Goal: Book appointment/travel/reservation

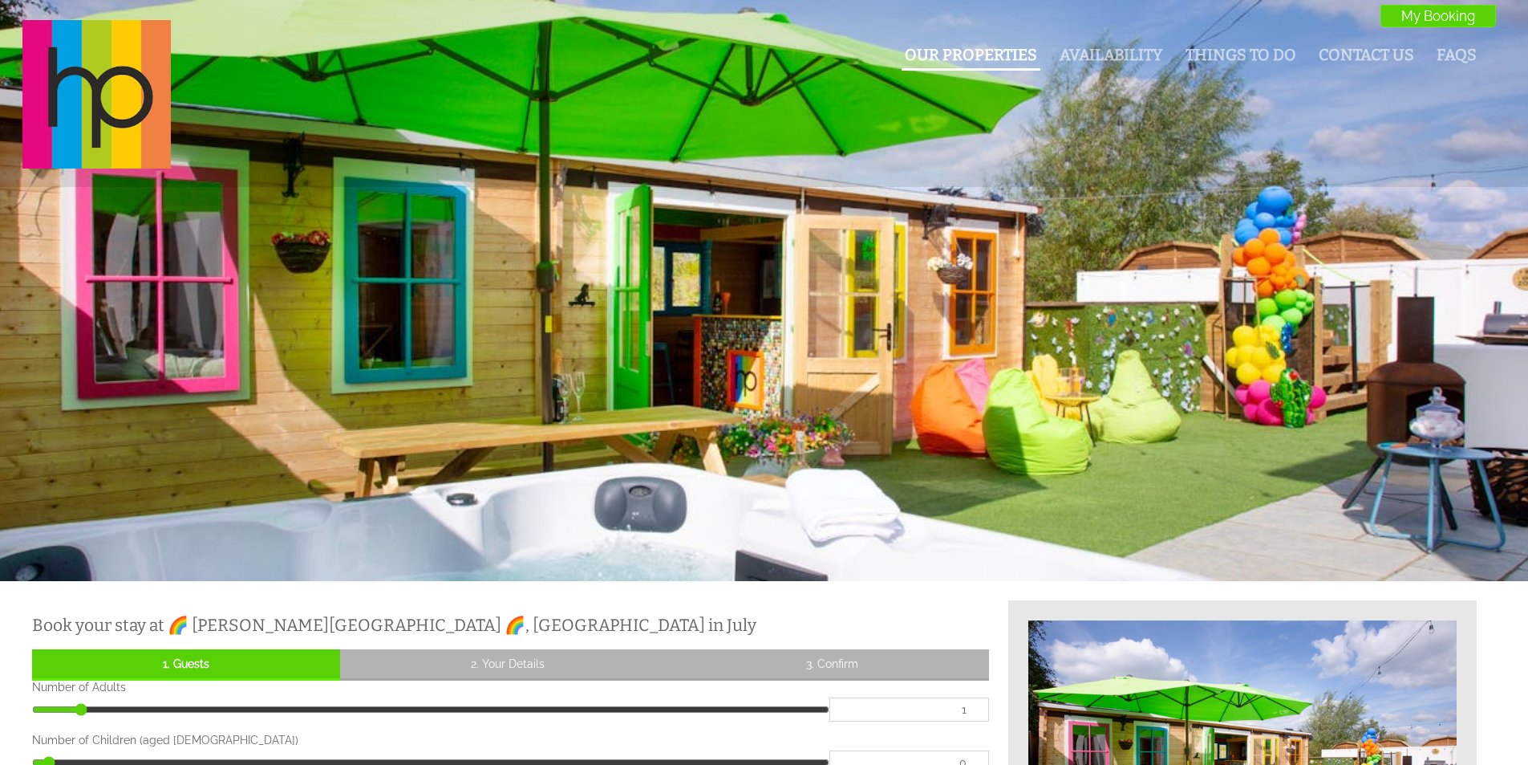
click at [961, 67] on li "Our Properties" at bounding box center [971, 57] width 139 height 28
click at [990, 55] on link "Our Properties" at bounding box center [971, 55] width 132 height 18
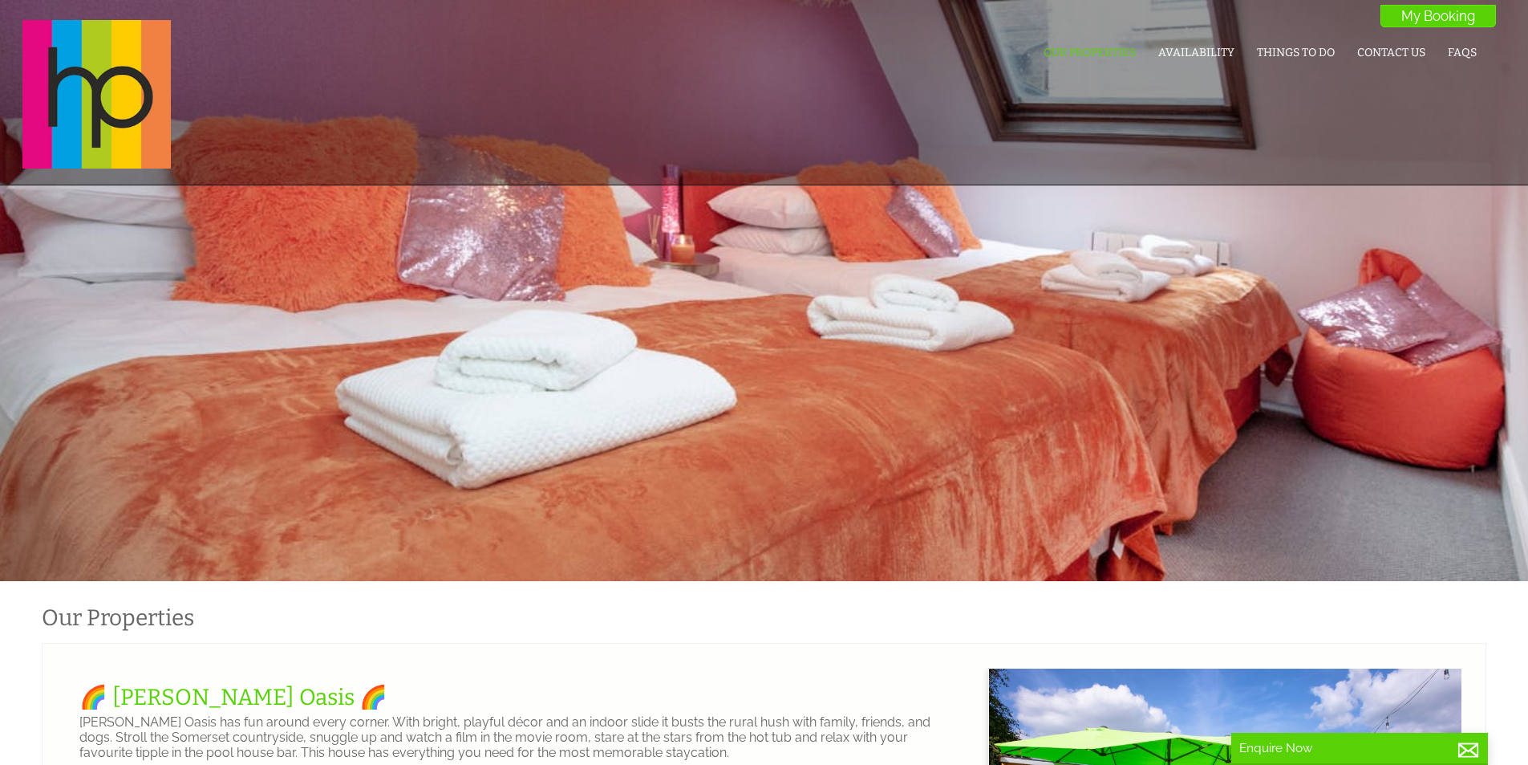
scroll to position [0, 14]
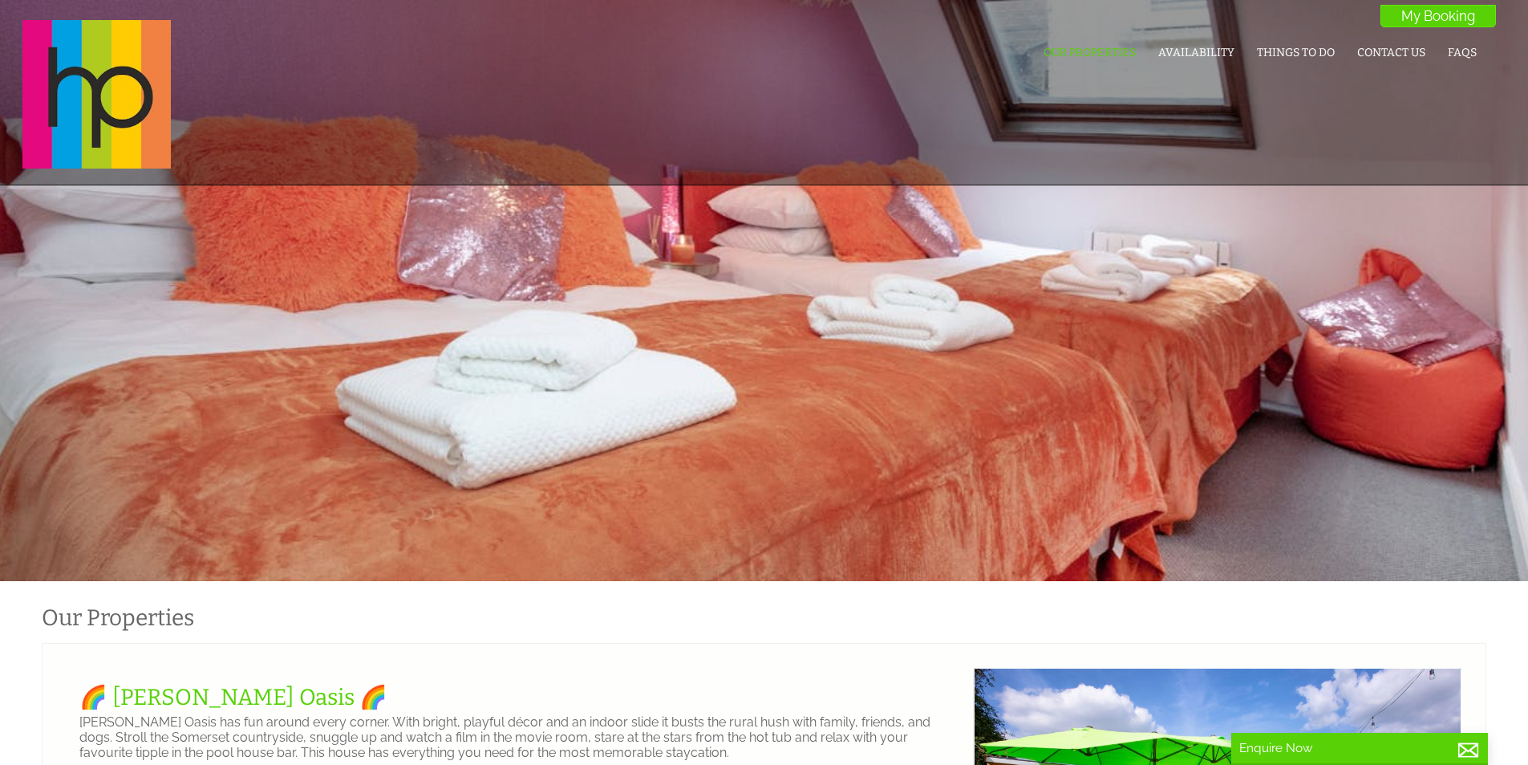
click at [1089, 34] on div "Our Properties Availability Things To Do Contact Us FAQs My Booking My Booking" at bounding box center [754, 94] width 1483 height 148
click at [1092, 49] on link "Our Properties" at bounding box center [1090, 53] width 92 height 14
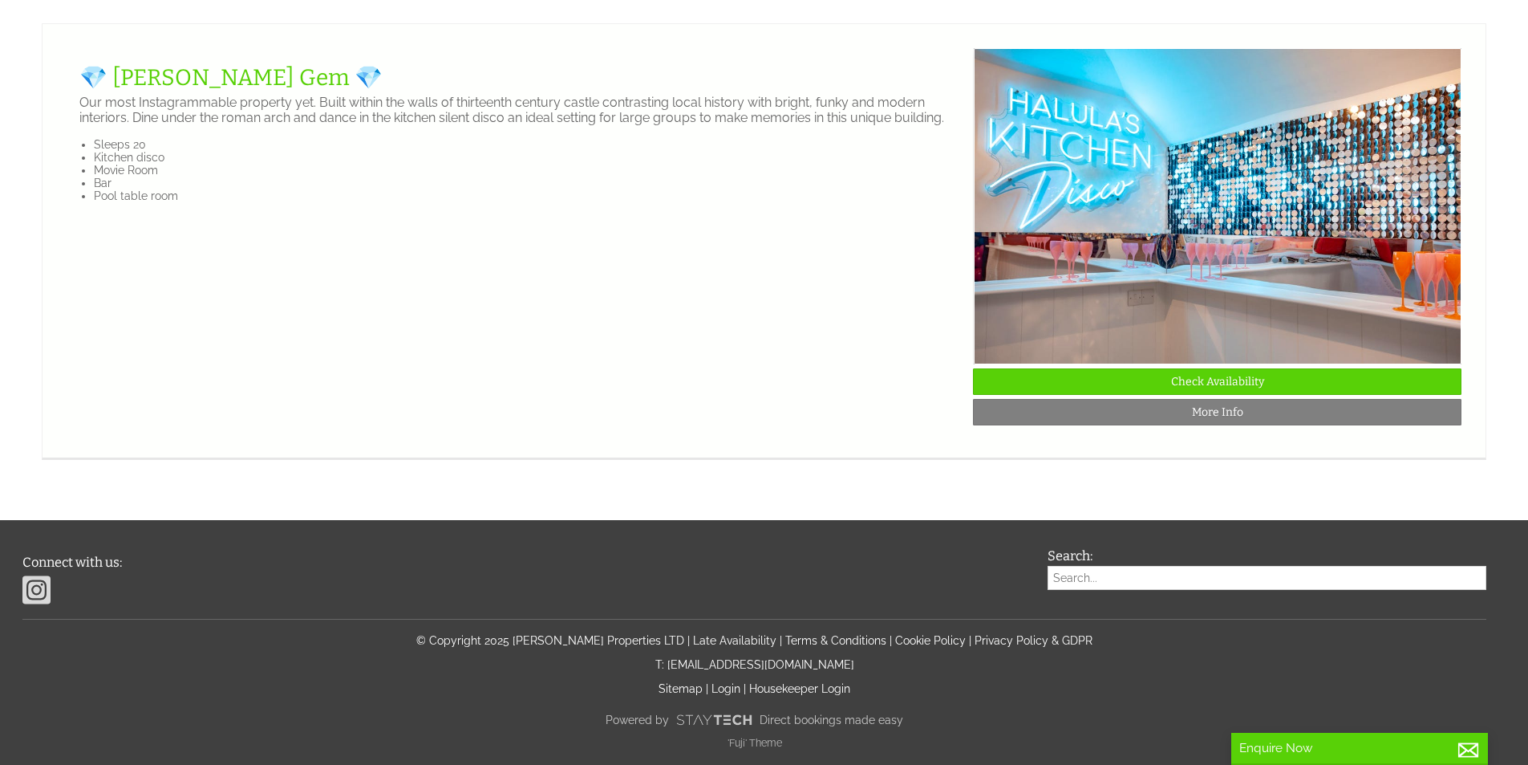
scroll to position [3770, 0]
click at [1144, 395] on link "Check Availability" at bounding box center [1217, 381] width 489 height 26
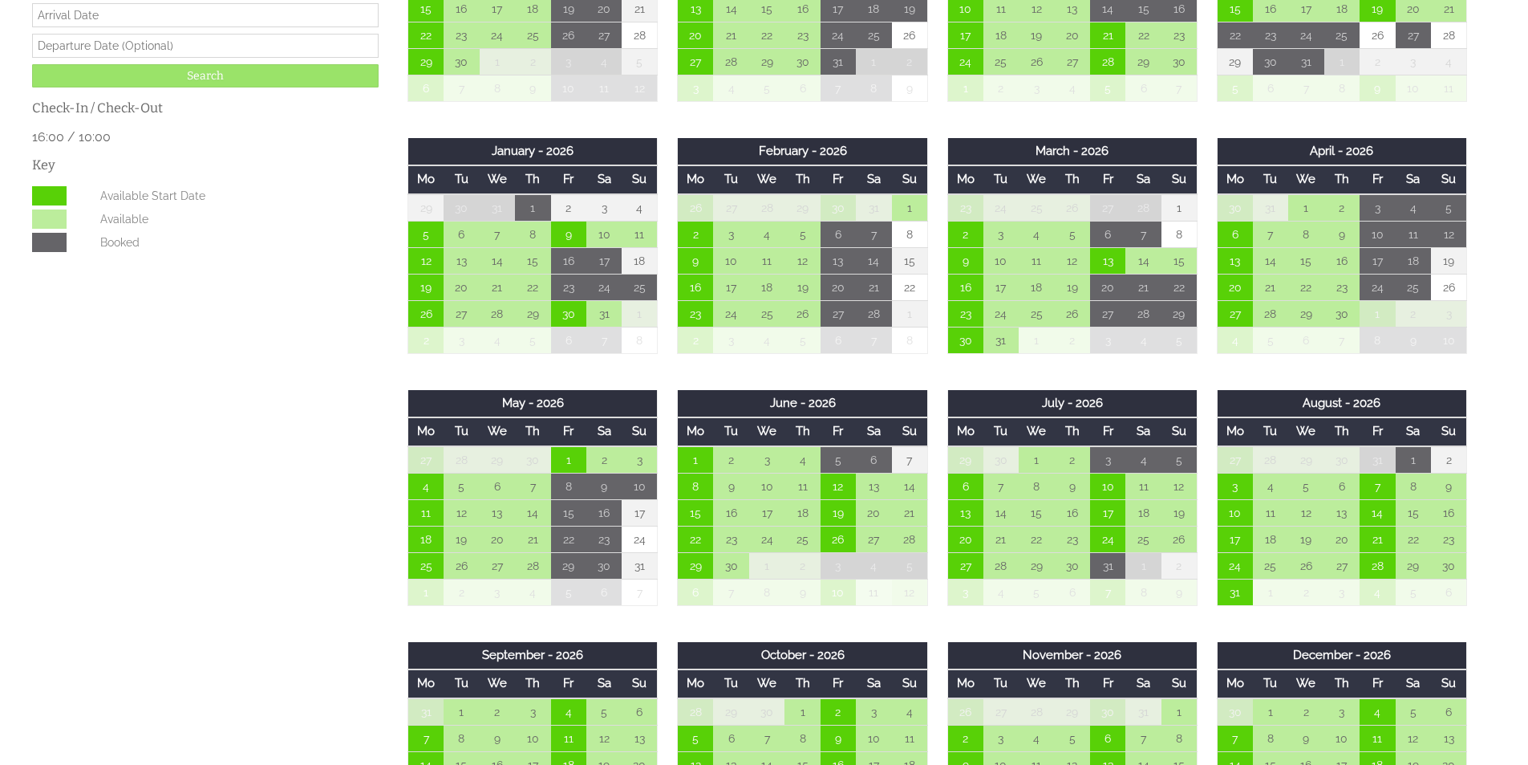
scroll to position [802, 0]
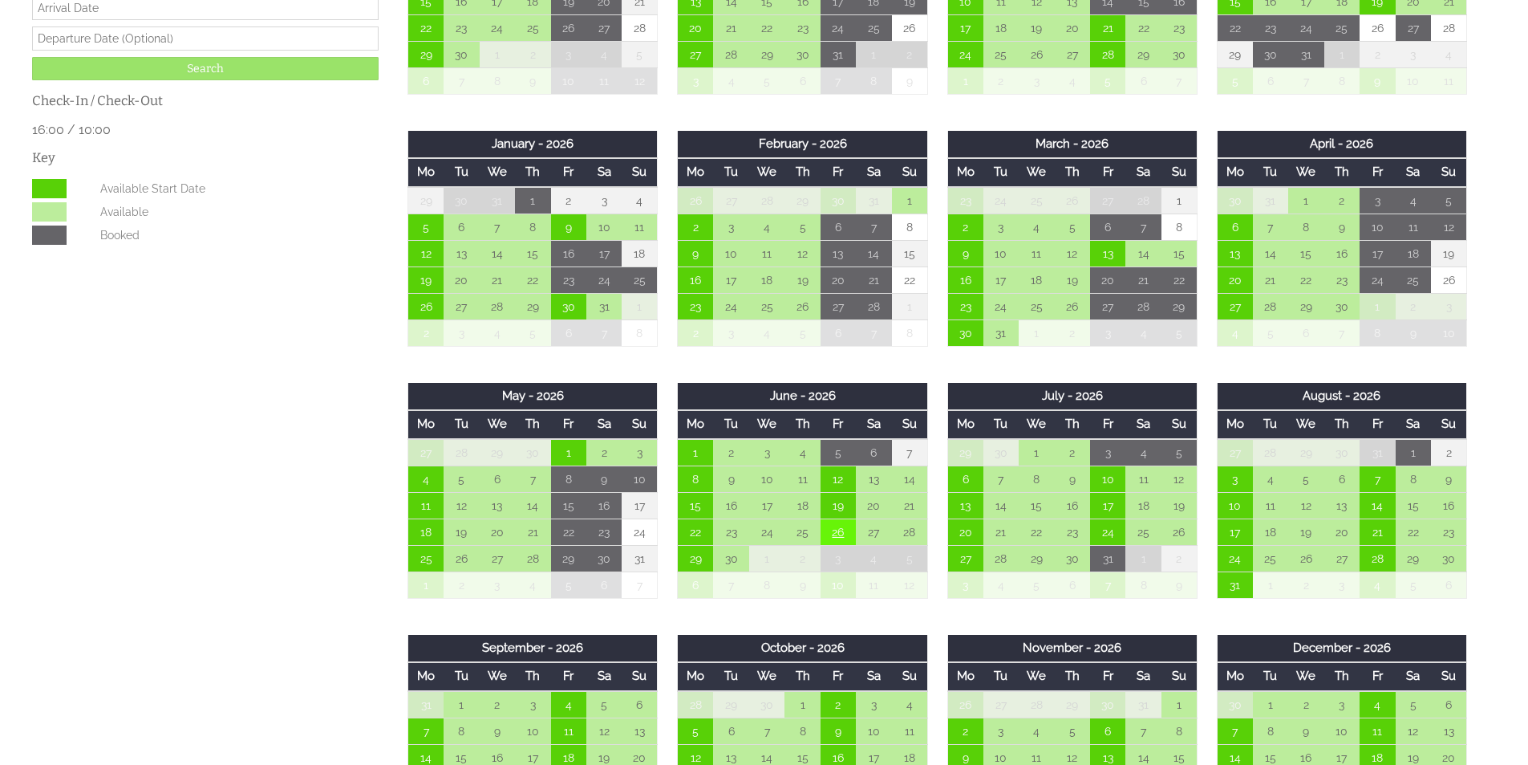
click at [839, 541] on td "26" at bounding box center [838, 531] width 35 height 26
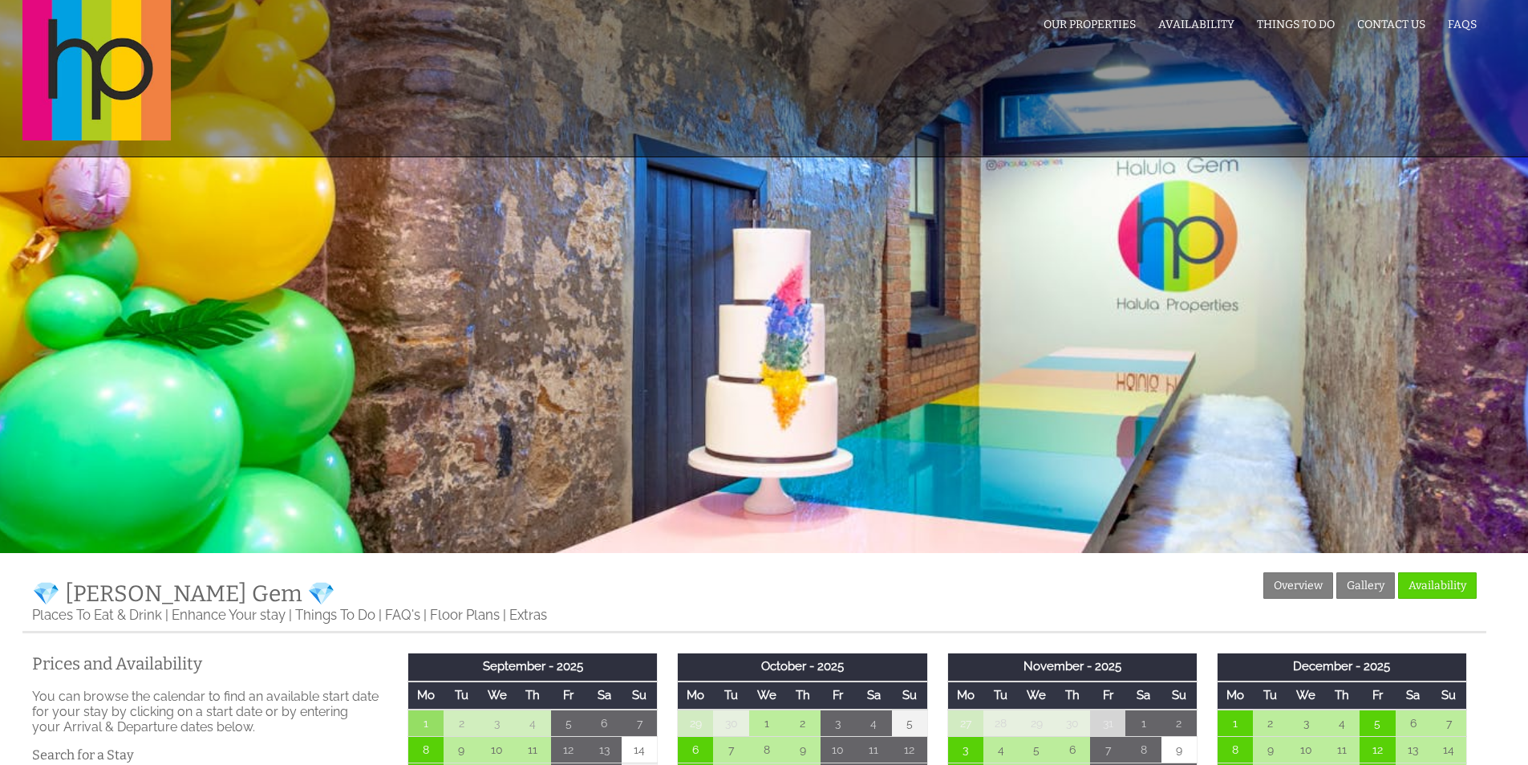
scroll to position [0, 0]
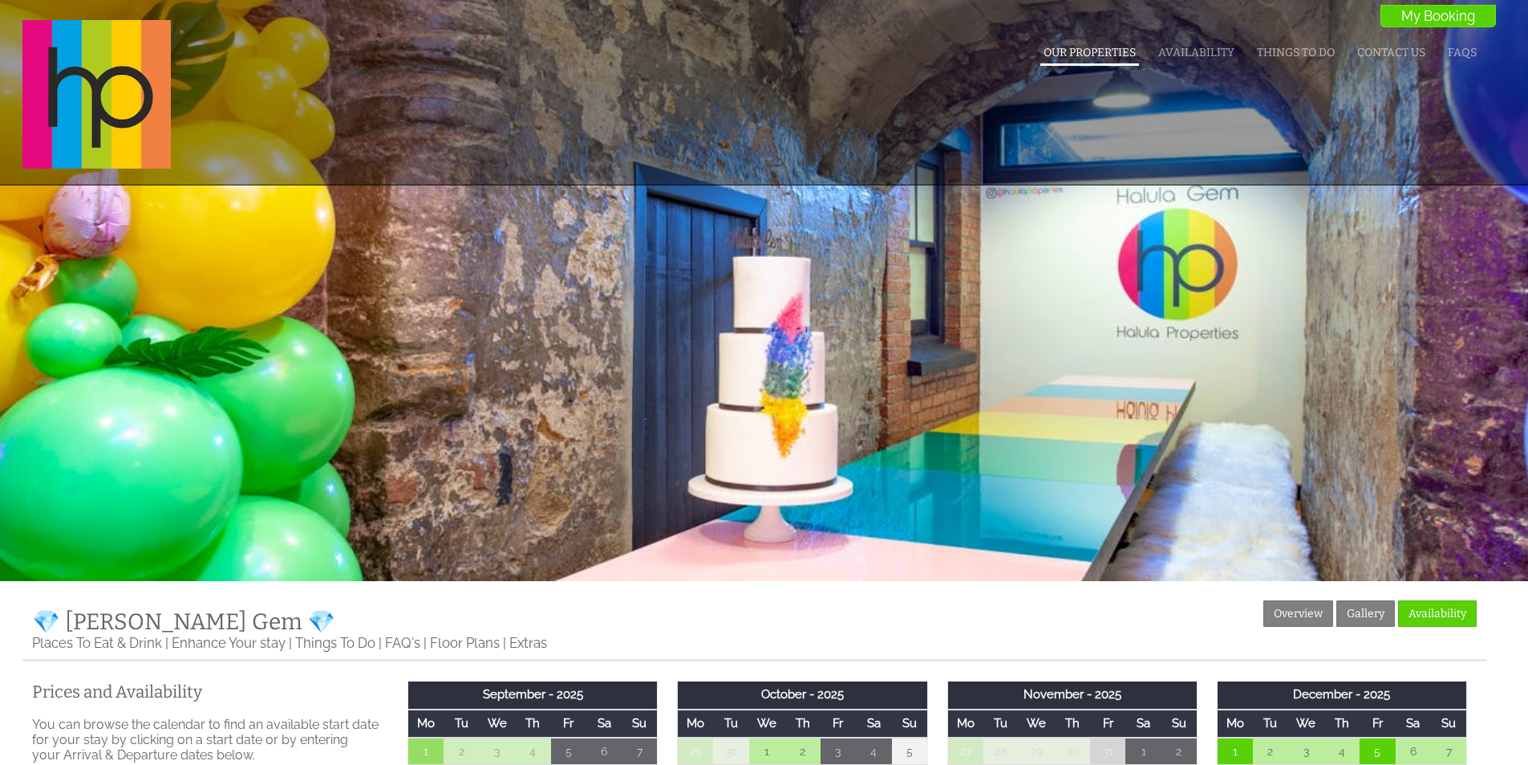
click at [1085, 55] on link "Our Properties" at bounding box center [1090, 53] width 92 height 14
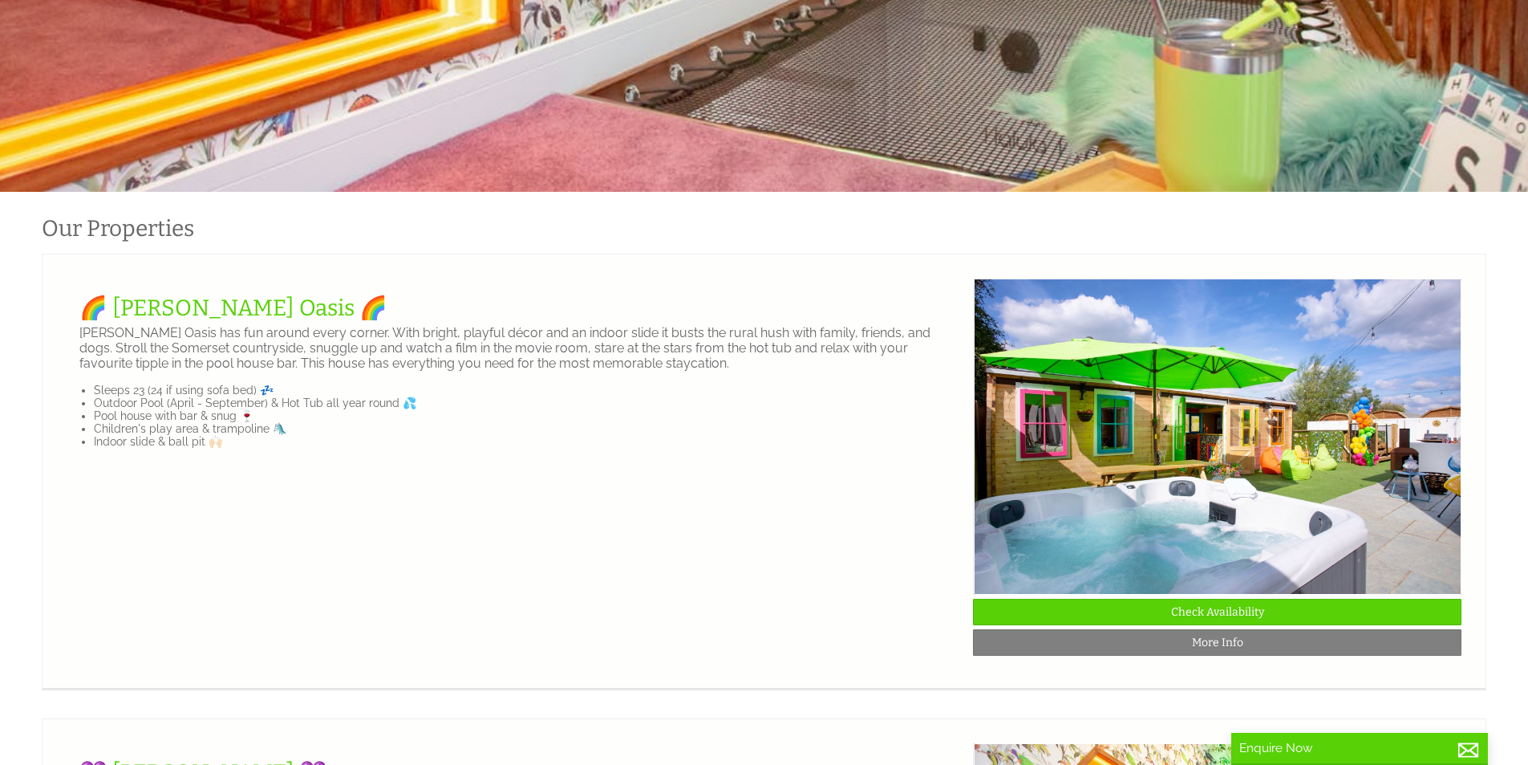
scroll to position [562, 0]
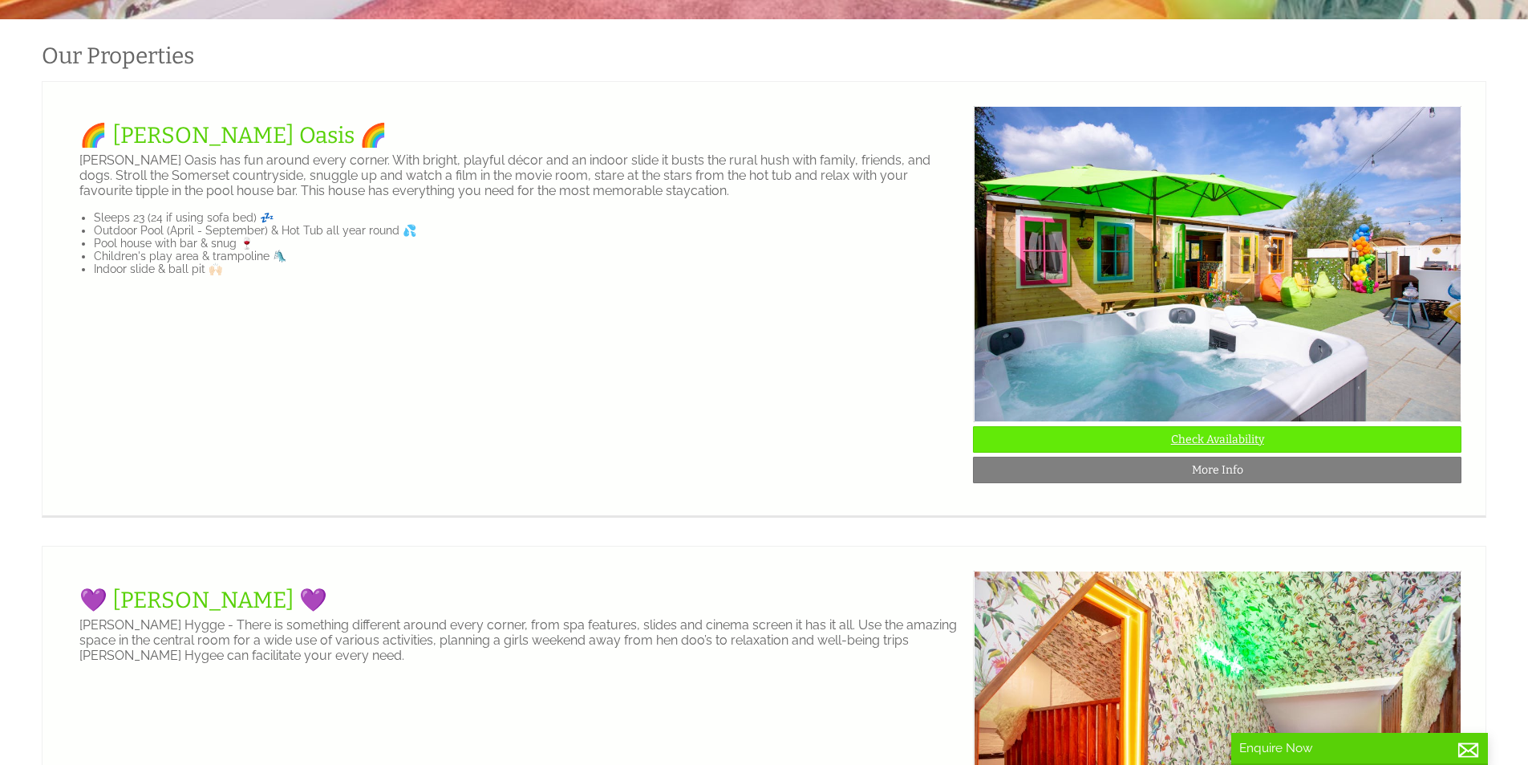
click at [1154, 445] on link "Check Availability" at bounding box center [1217, 439] width 489 height 26
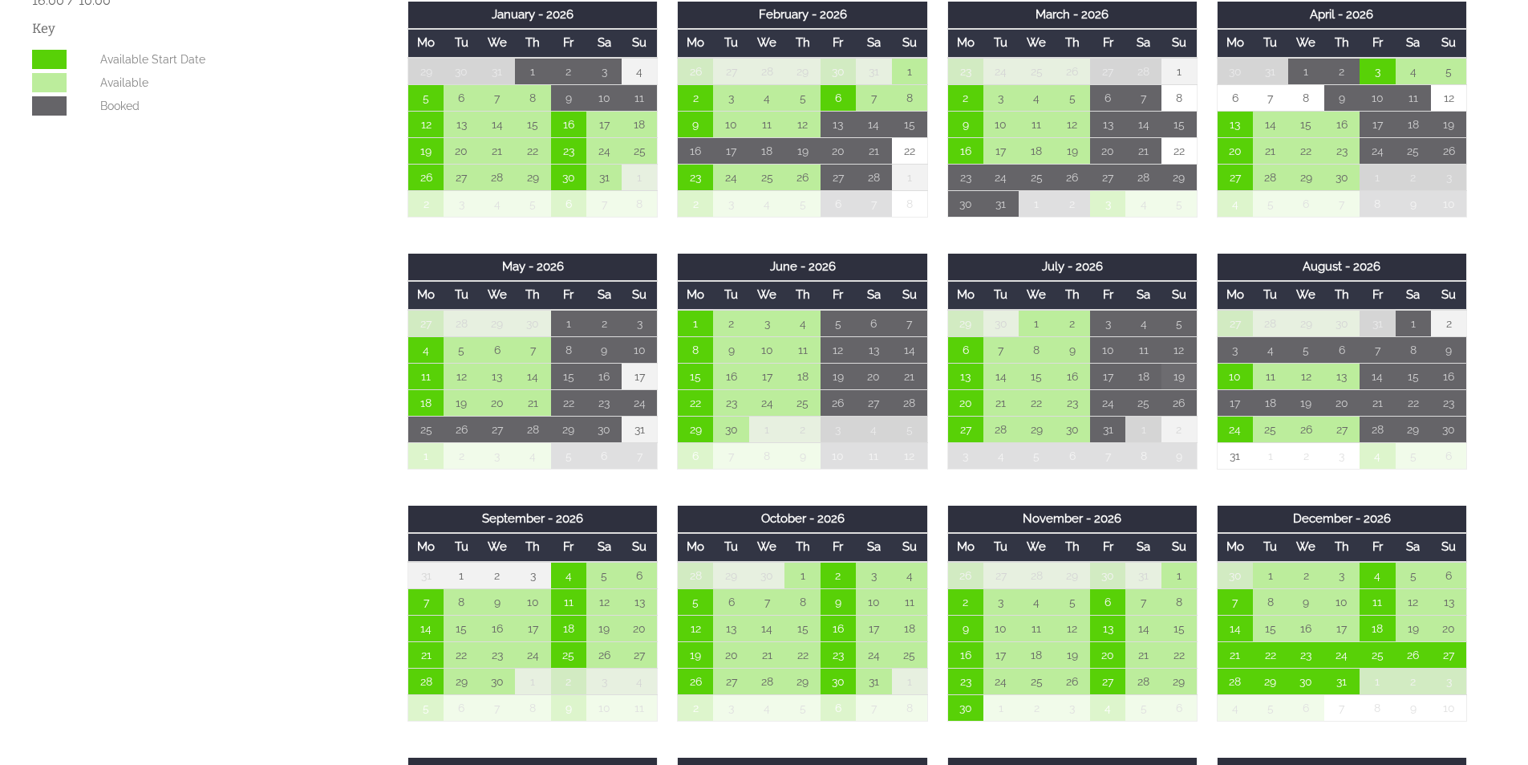
scroll to position [963, 0]
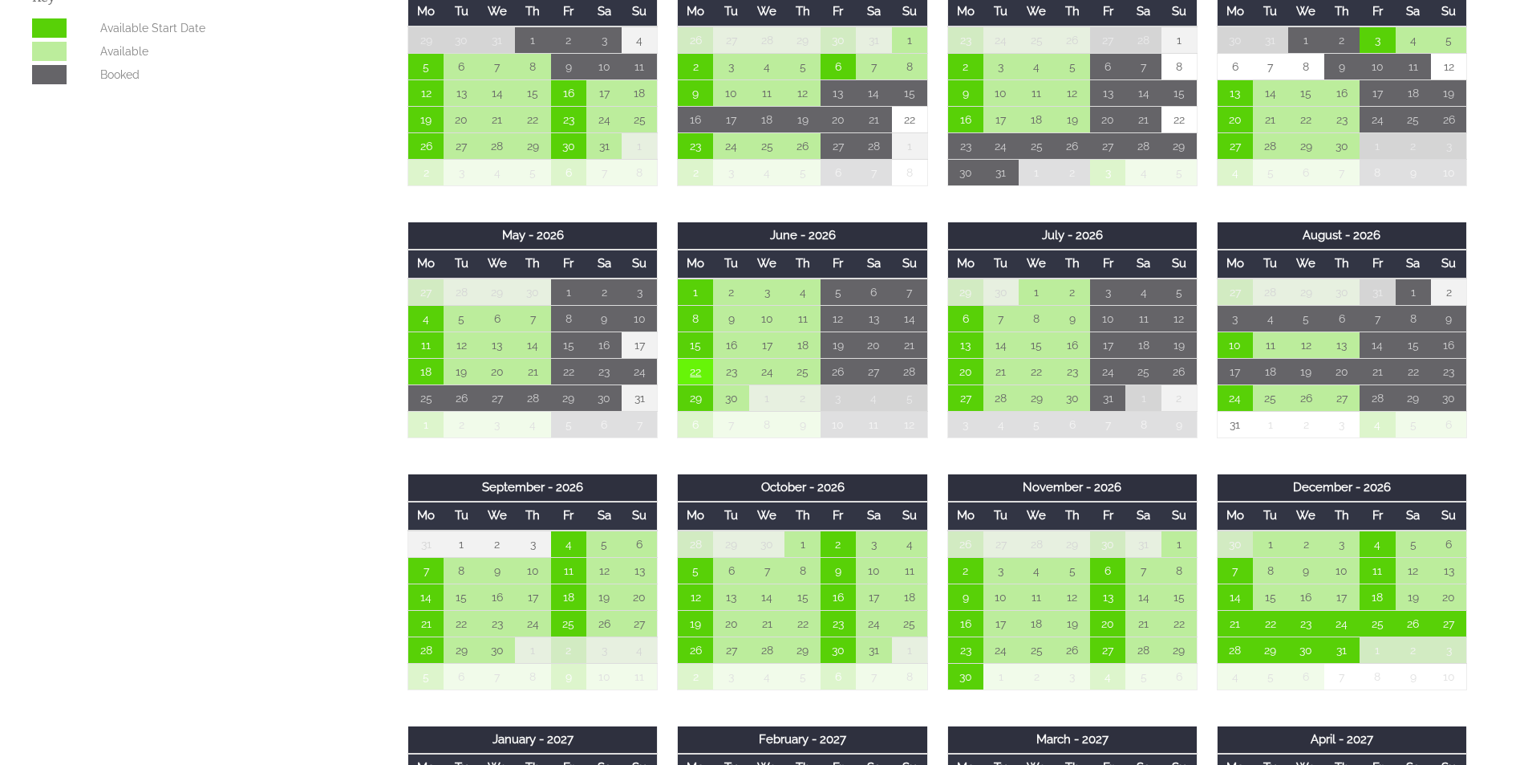
click at [704, 363] on td "22" at bounding box center [695, 371] width 35 height 26
